Goal: Task Accomplishment & Management: Manage account settings

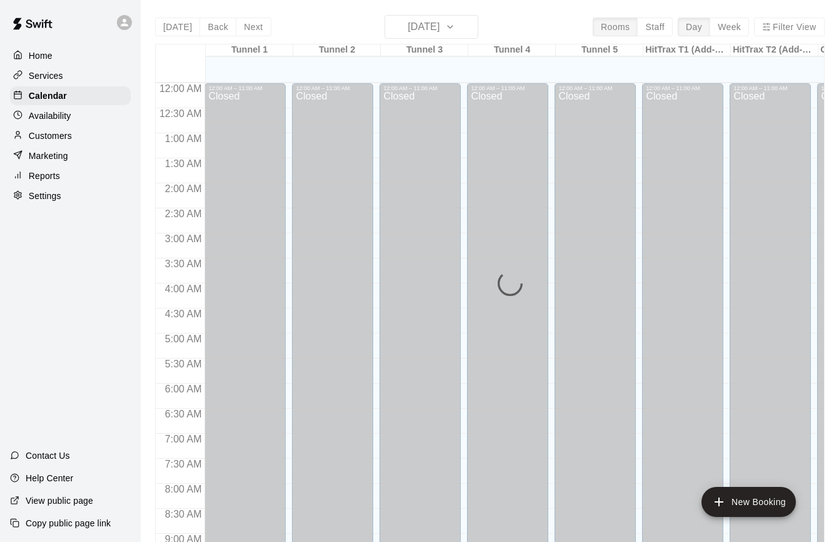
scroll to position [691, 0]
